Goal: Task Accomplishment & Management: Manage account settings

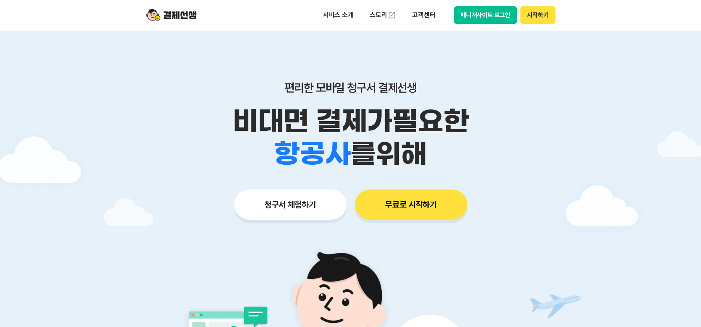
click at [504, 12] on button "매니저사이트 로그인" at bounding box center [485, 15] width 63 height 18
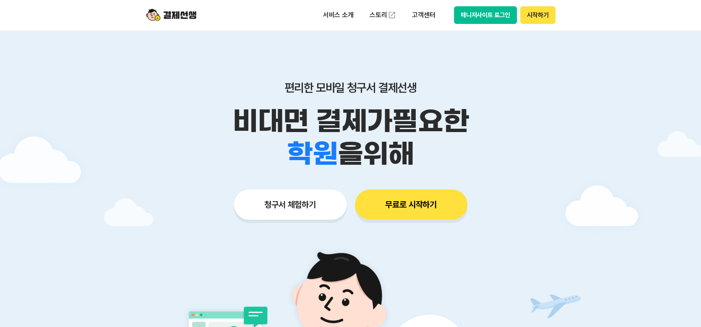
click at [508, 17] on button "매니저사이트 로그인" at bounding box center [485, 15] width 63 height 18
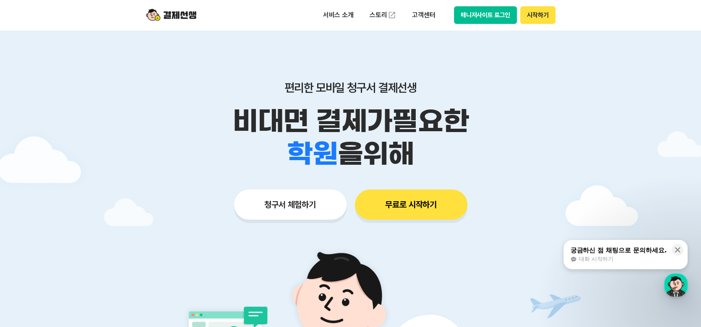
click at [467, 14] on button "매니저사이트 로그인" at bounding box center [485, 15] width 63 height 18
